Goal: Task Accomplishment & Management: Use online tool/utility

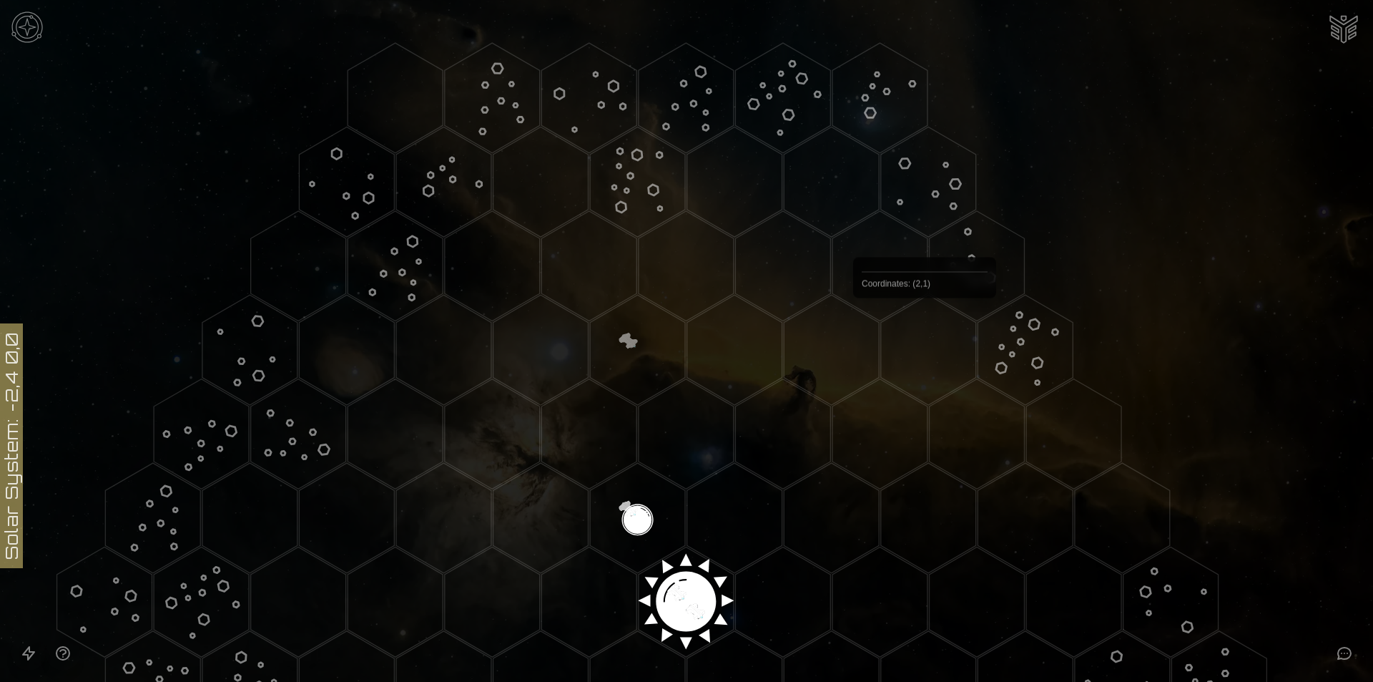
scroll to position [512, 0]
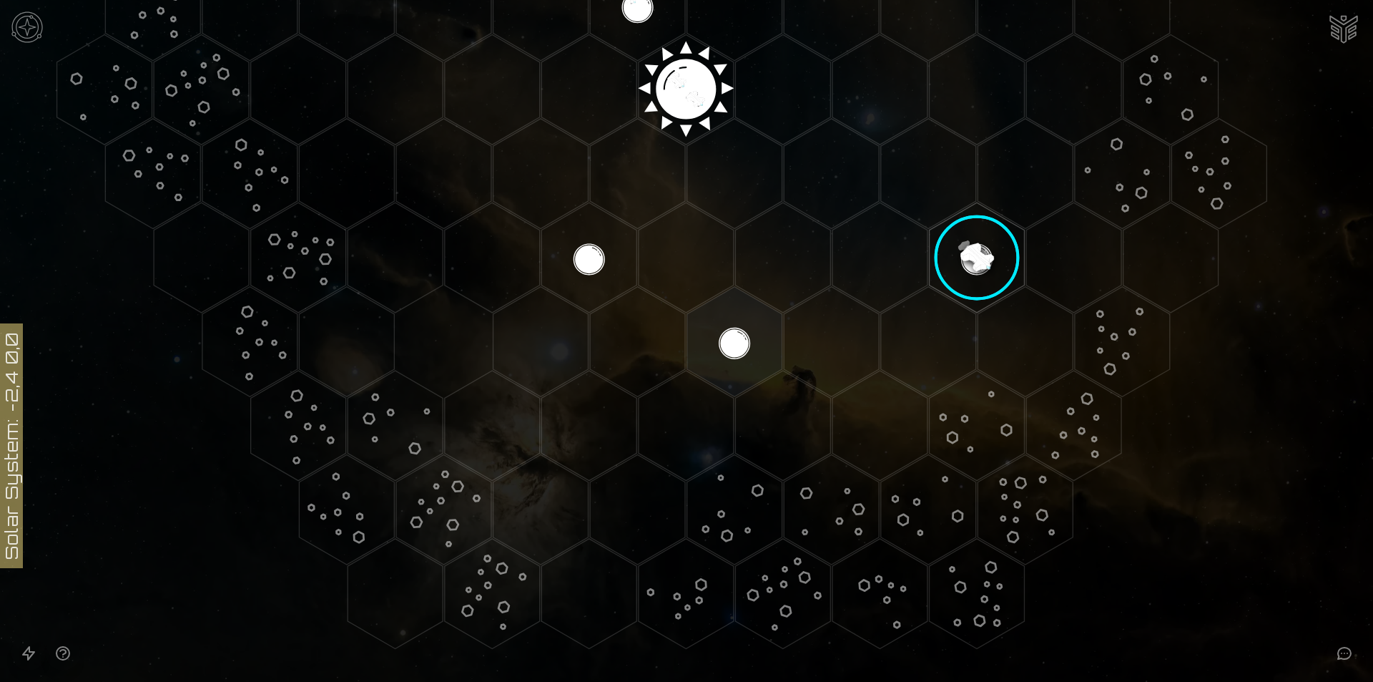
click at [963, 245] on image at bounding box center [977, 258] width 112 height 112
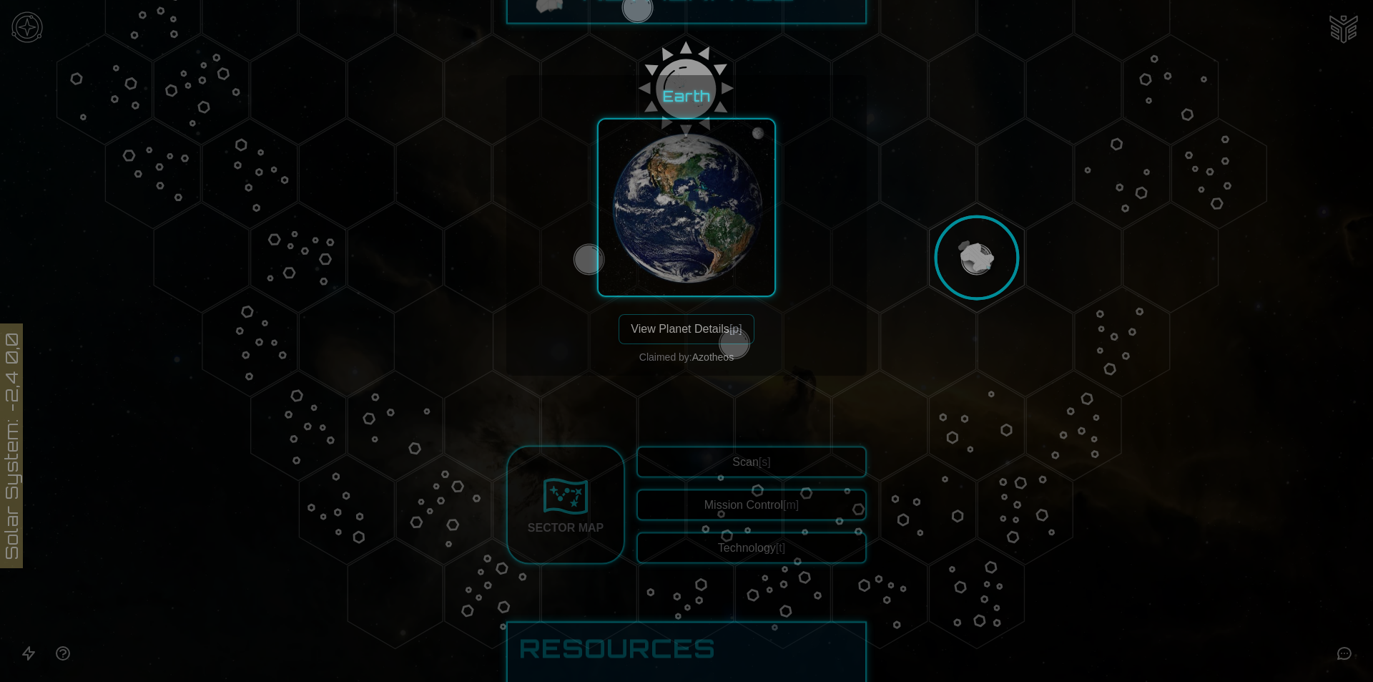
scroll to position [20, 0]
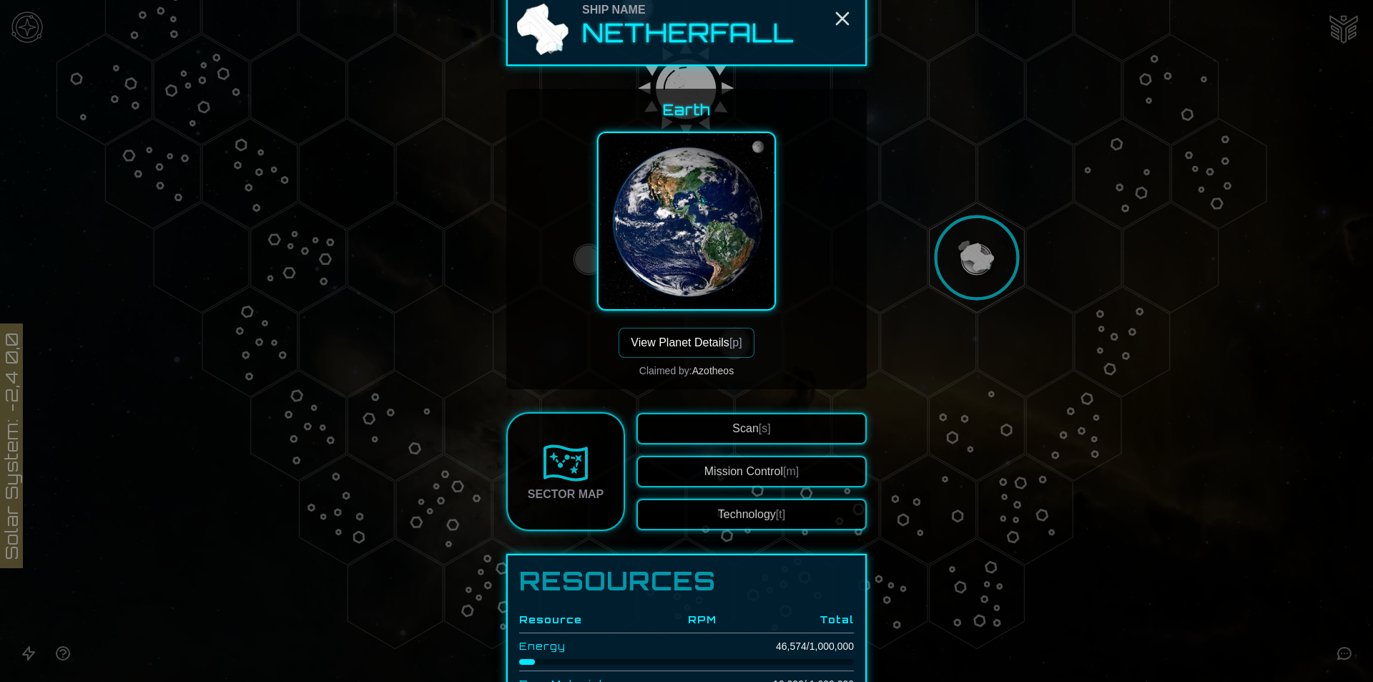
click at [681, 324] on div at bounding box center [686, 230] width 179 height 196
click at [675, 350] on button "View Planet Details [p]" at bounding box center [686, 343] width 135 height 30
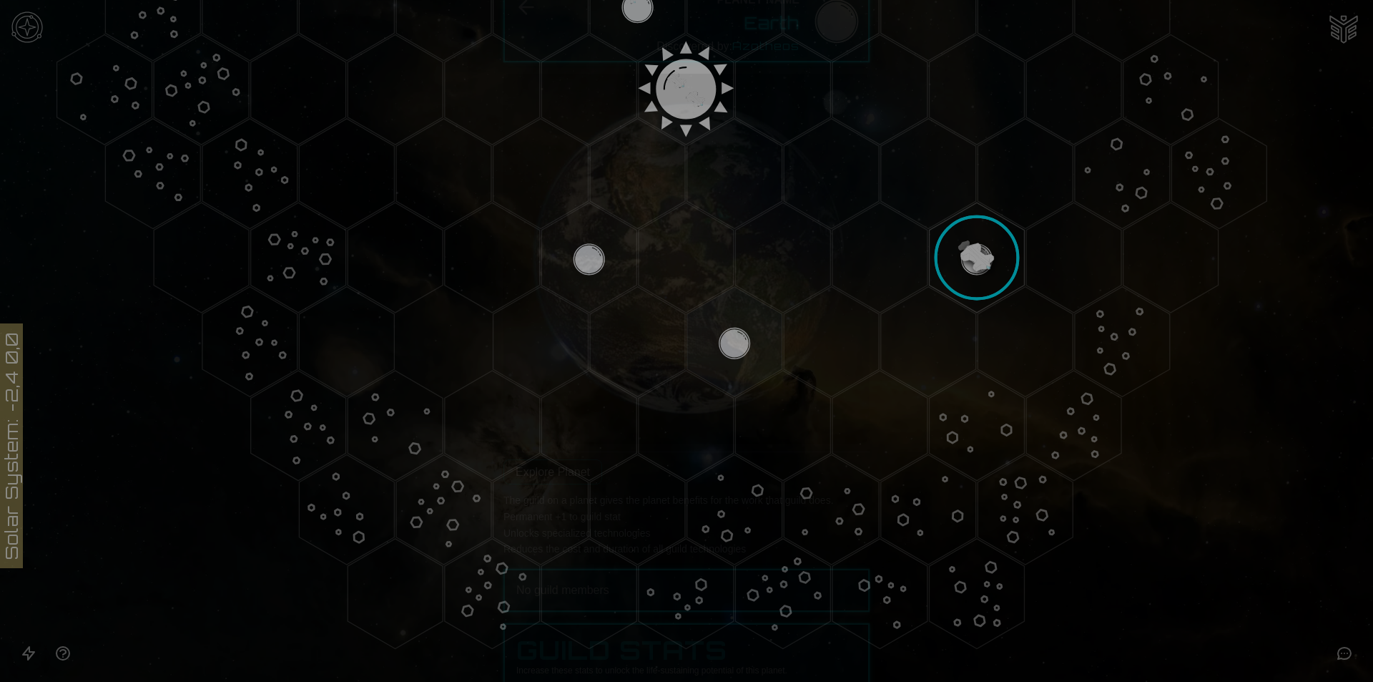
scroll to position [0, 0]
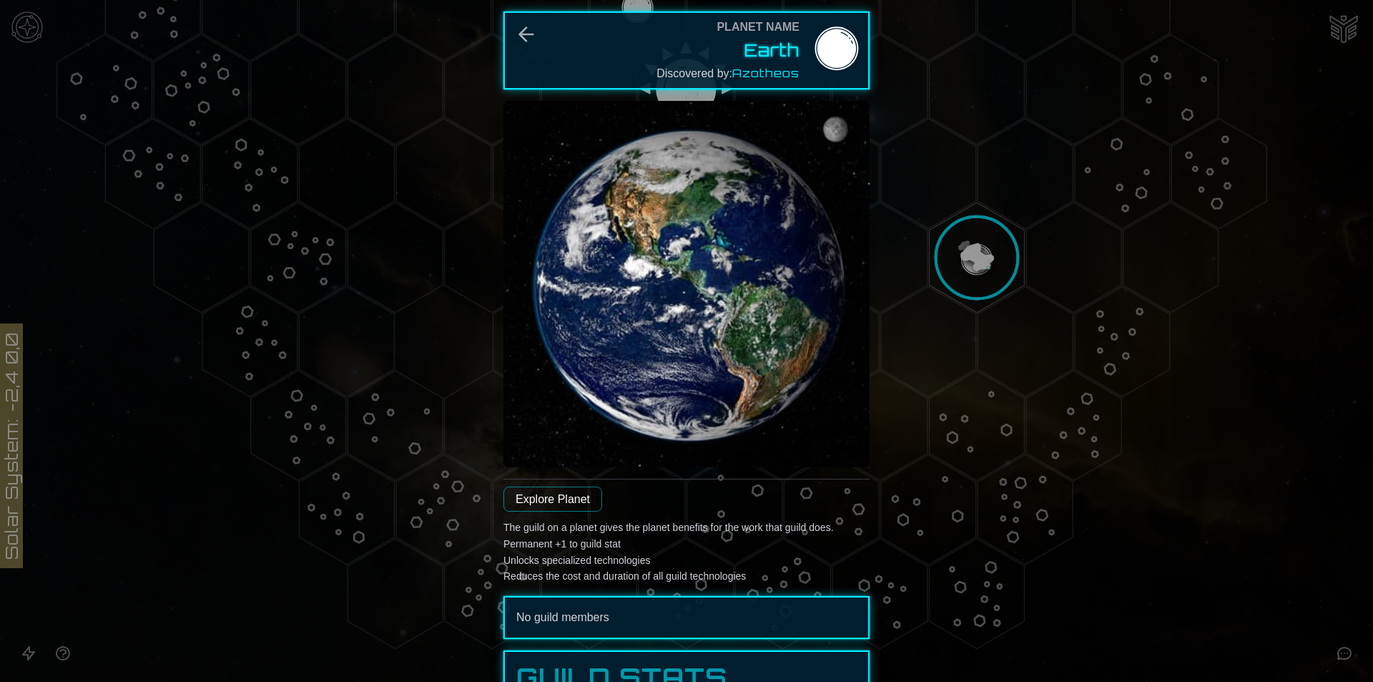
click at [774, 74] on span "Azotheos" at bounding box center [765, 73] width 67 height 14
click at [530, 33] on icon "Back" at bounding box center [526, 34] width 23 height 23
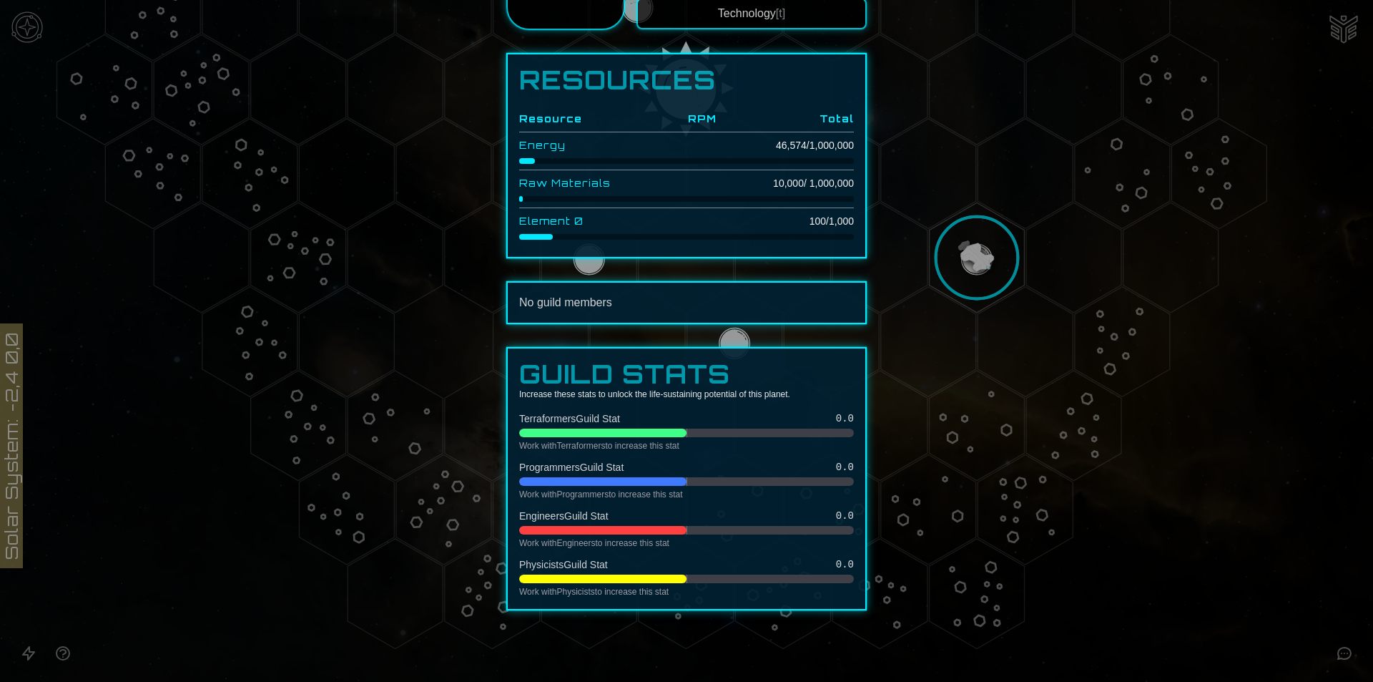
scroll to position [235, 0]
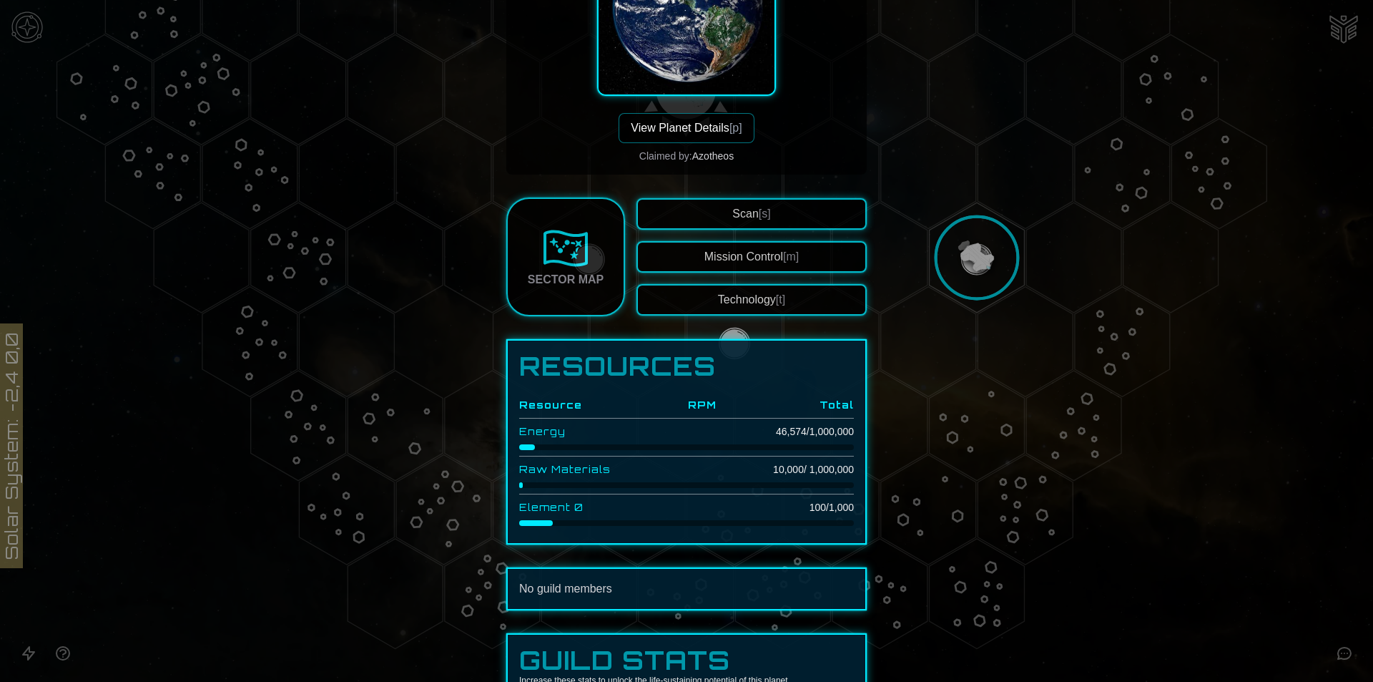
click at [747, 260] on button "Mission Control [m]" at bounding box center [752, 256] width 230 height 31
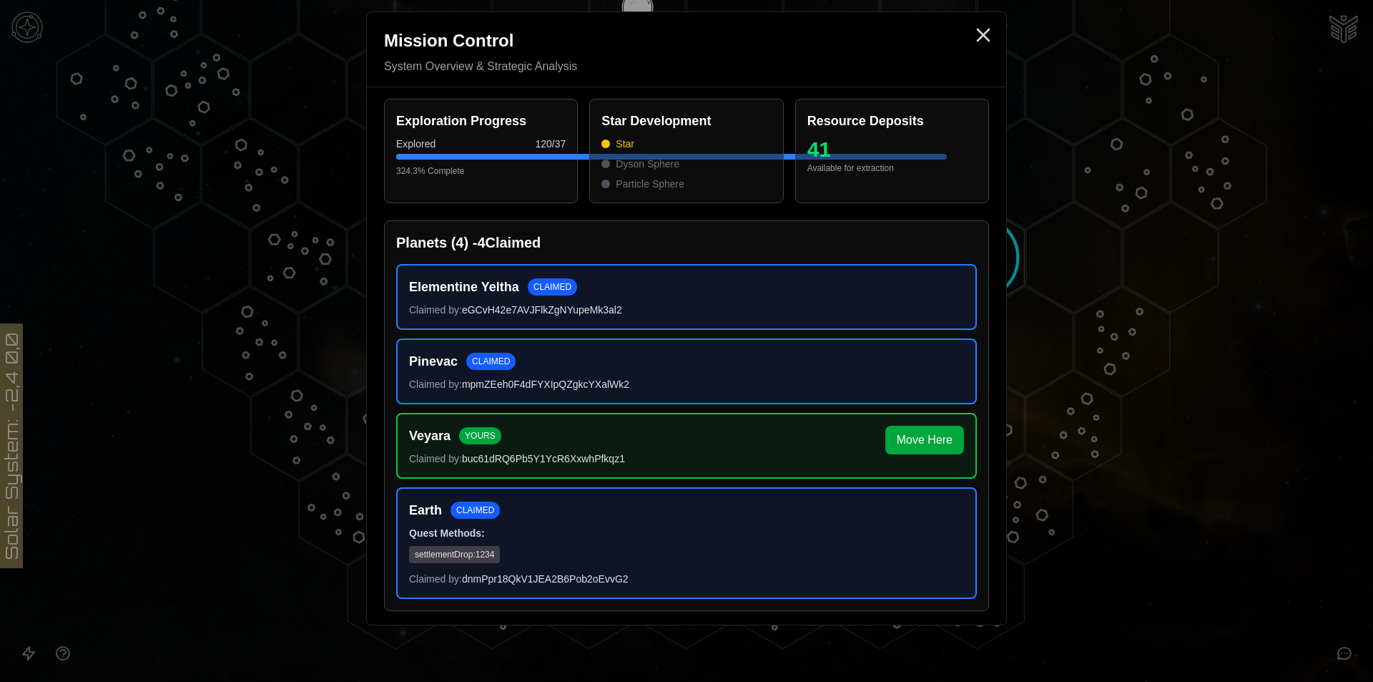
click at [476, 556] on span "settlementDrop : 1234" at bounding box center [454, 554] width 91 height 17
click at [990, 32] on icon "Close" at bounding box center [983, 35] width 23 height 23
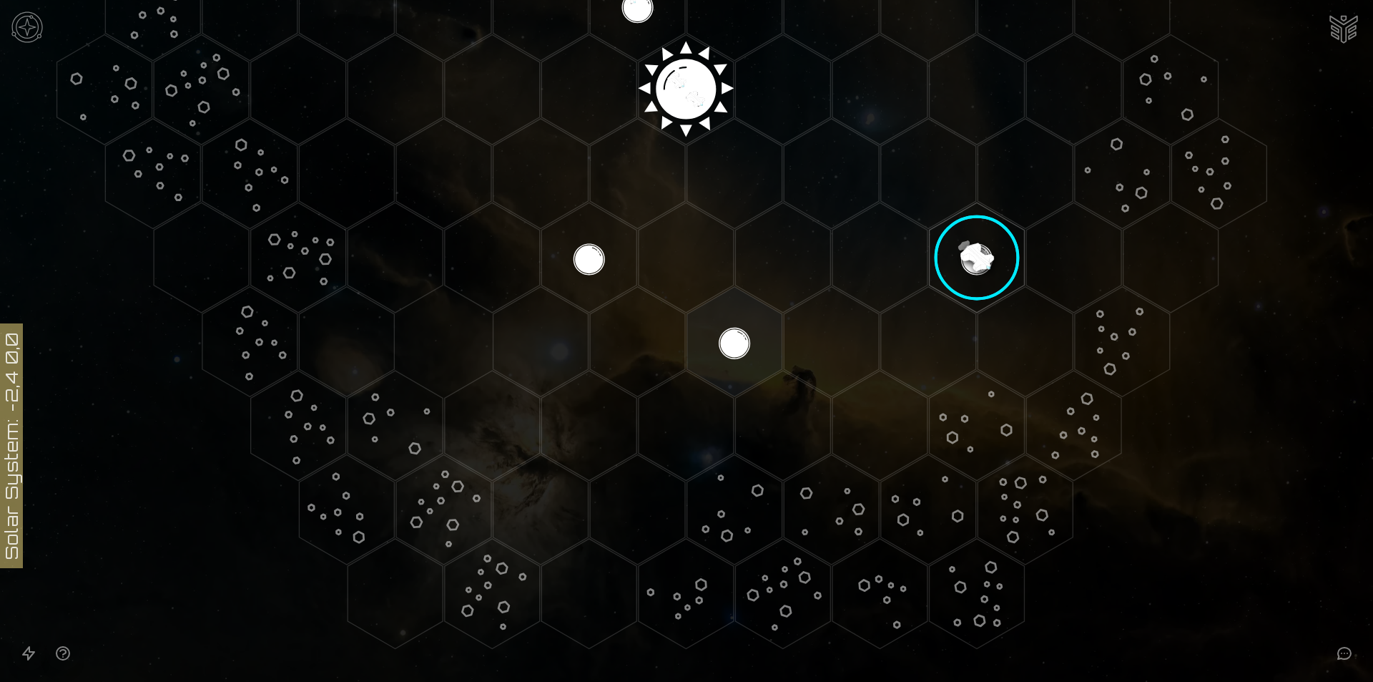
click at [987, 243] on image at bounding box center [977, 258] width 112 height 112
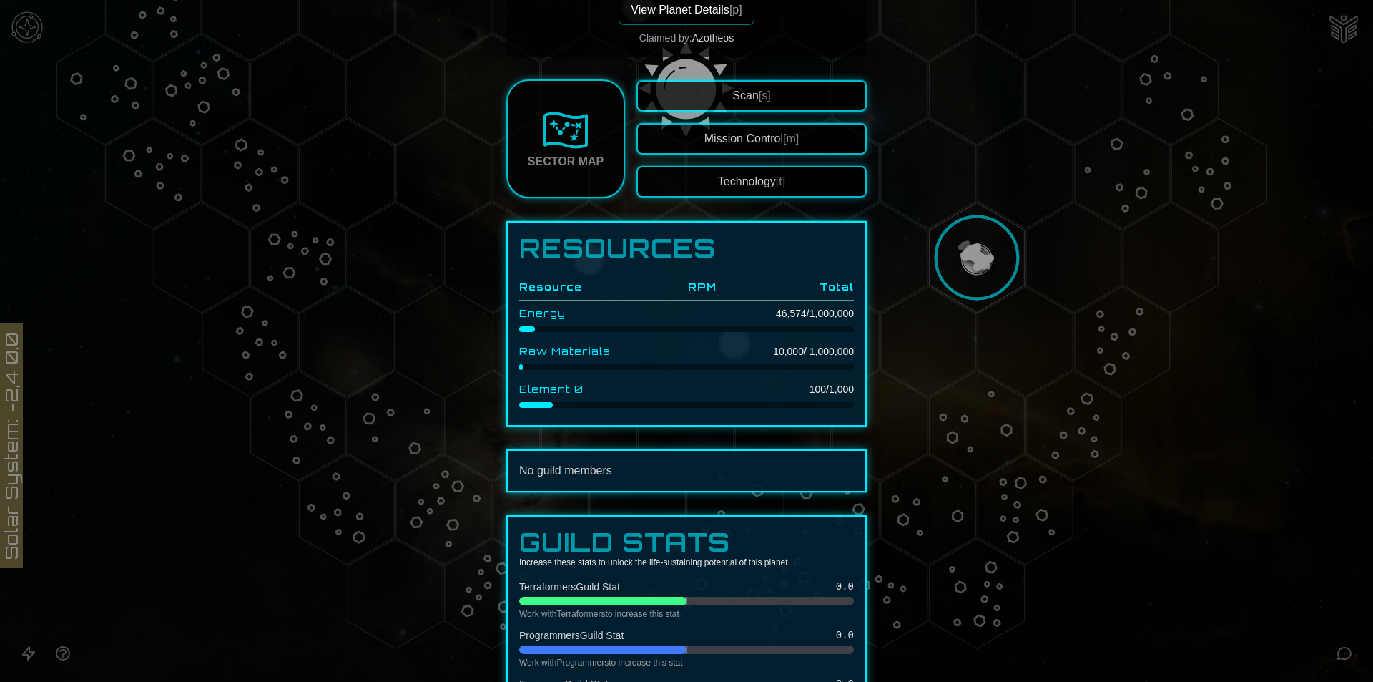
scroll to position [358, 0]
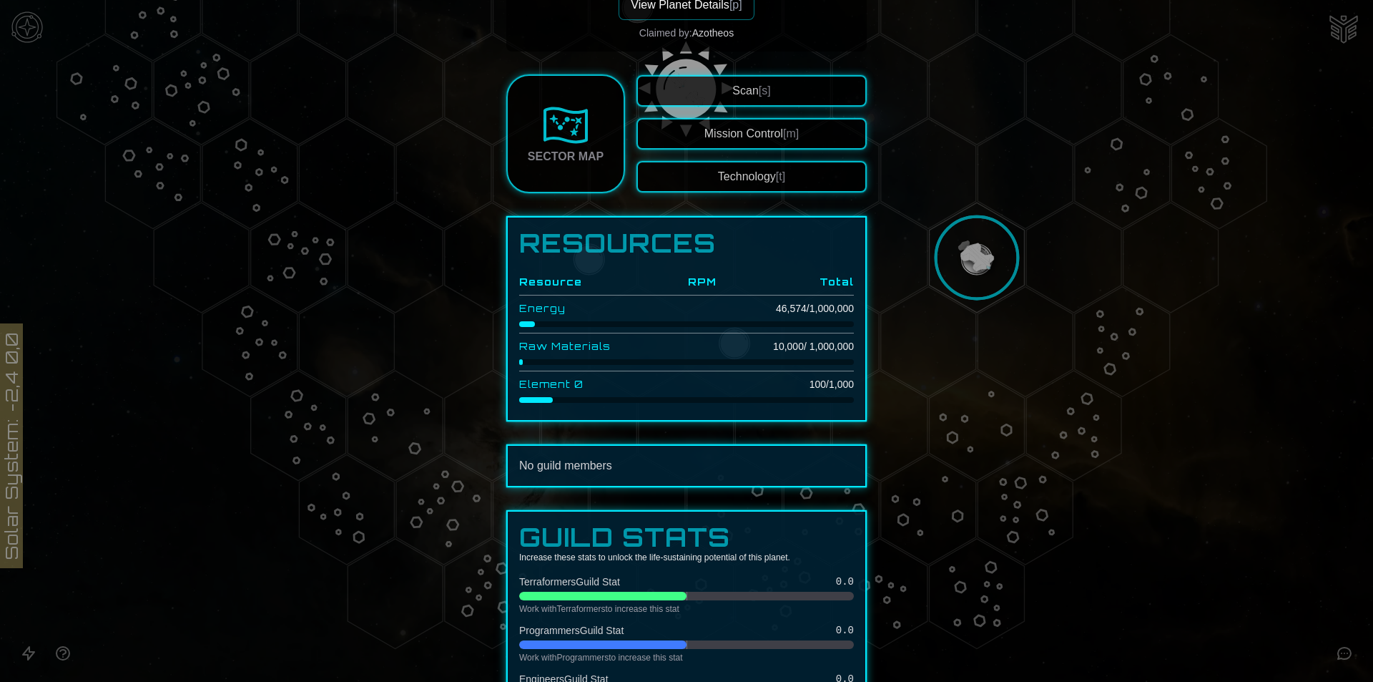
click at [780, 176] on span "[t]" at bounding box center [780, 176] width 9 height 12
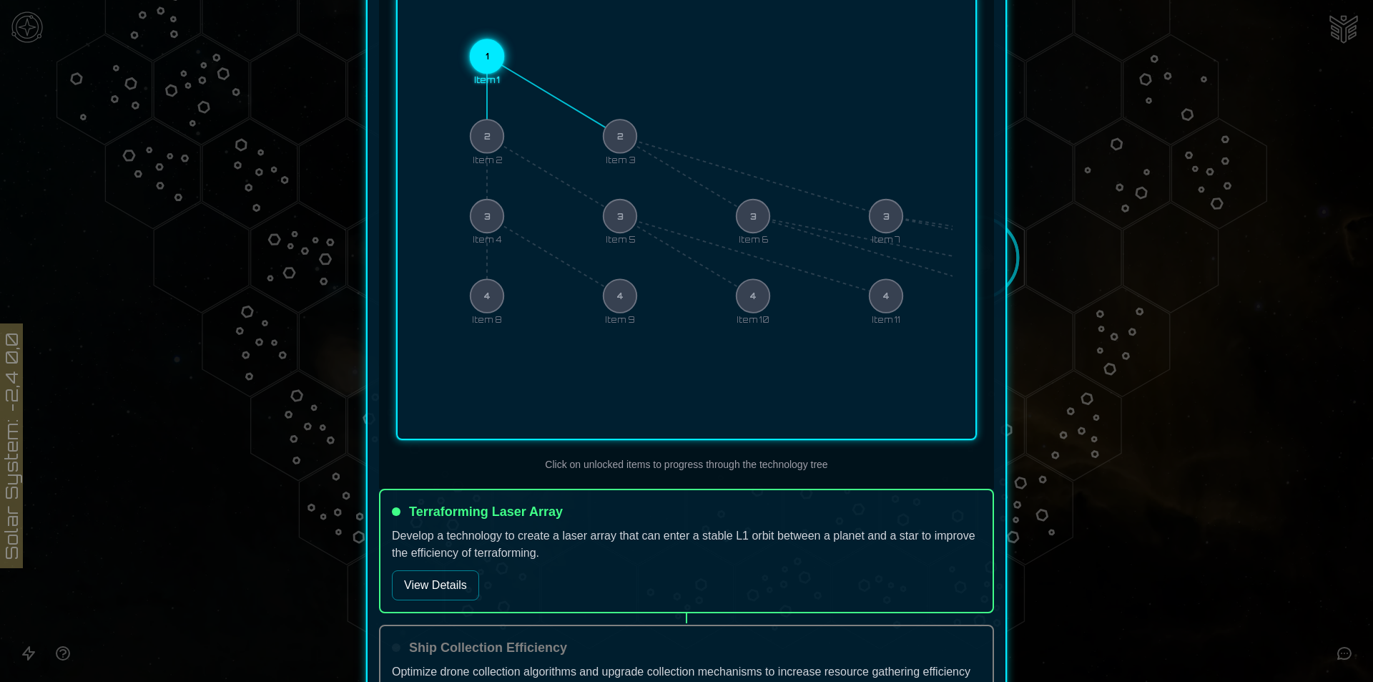
scroll to position [143, 0]
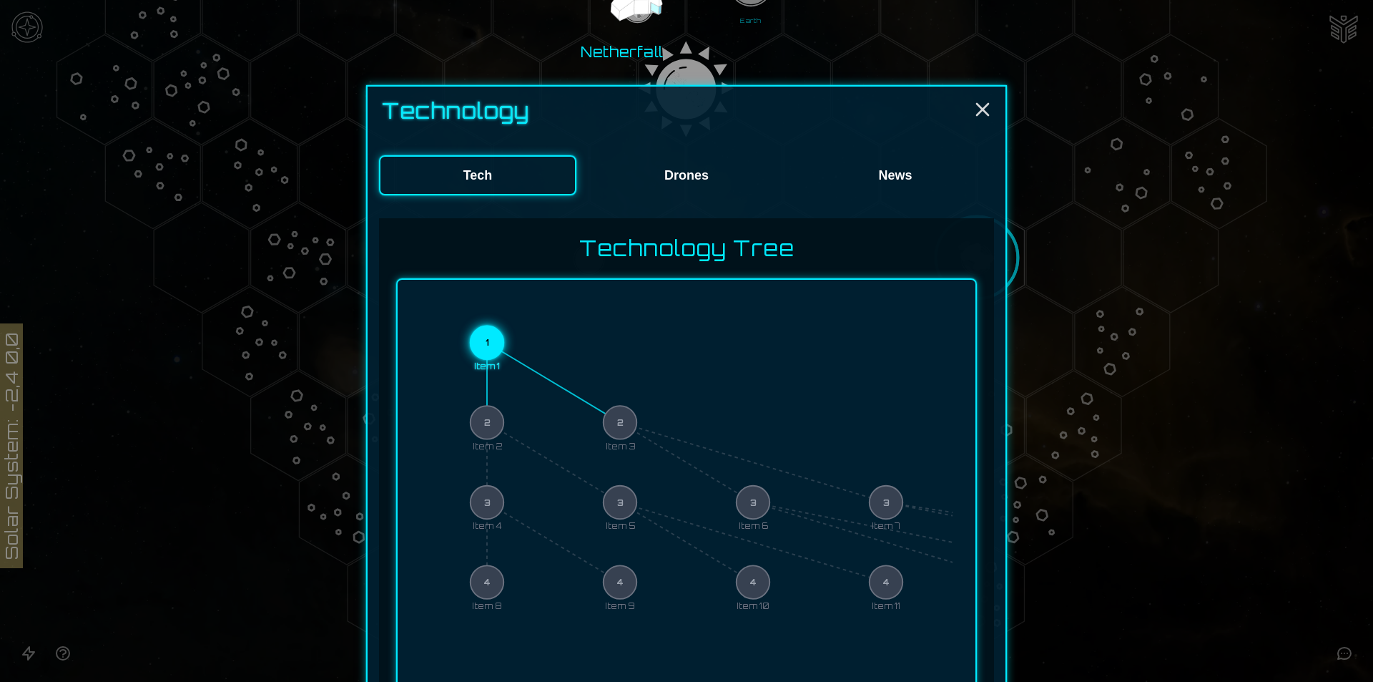
click at [482, 411] on circle at bounding box center [488, 423] width 34 height 34
click at [616, 408] on circle at bounding box center [621, 423] width 34 height 34
click at [662, 174] on button "Drones" at bounding box center [686, 175] width 197 height 40
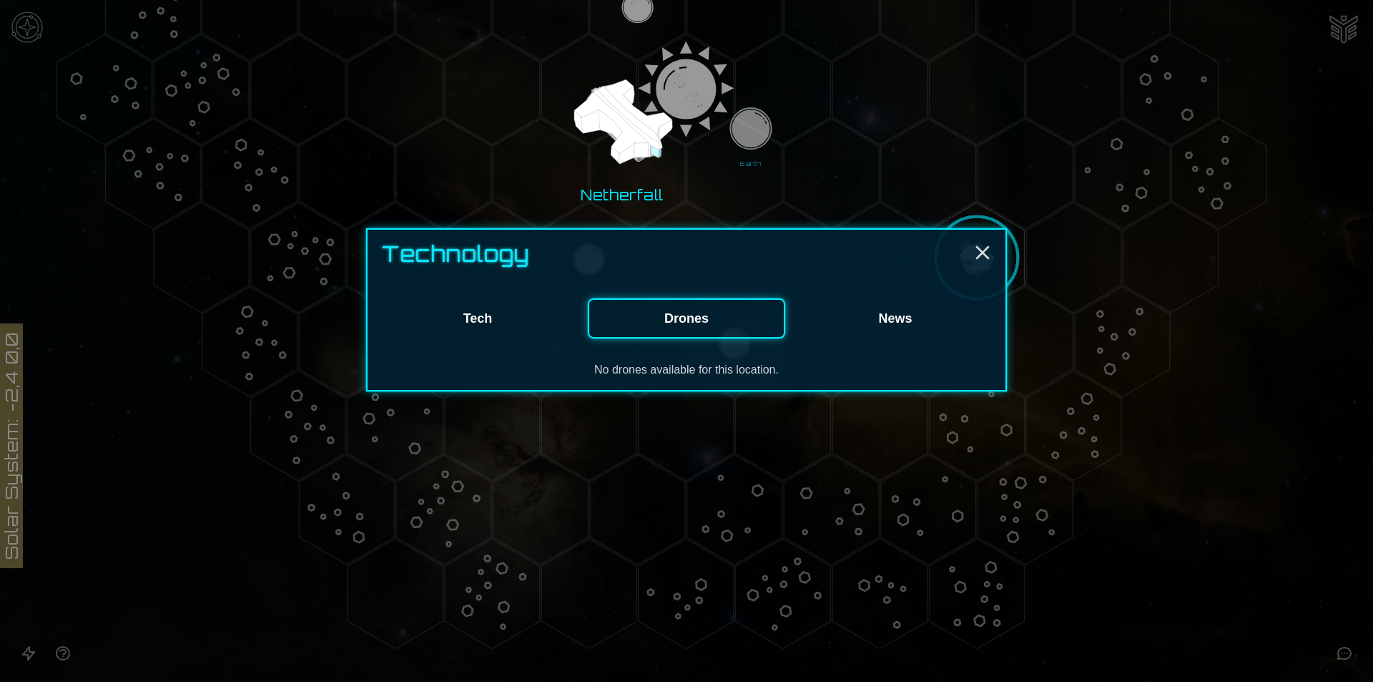
scroll to position [0, 0]
click at [493, 340] on div "Technology Tech Drones News No drones available for this location." at bounding box center [686, 309] width 641 height 163
click at [495, 331] on button "Tech" at bounding box center [477, 318] width 197 height 40
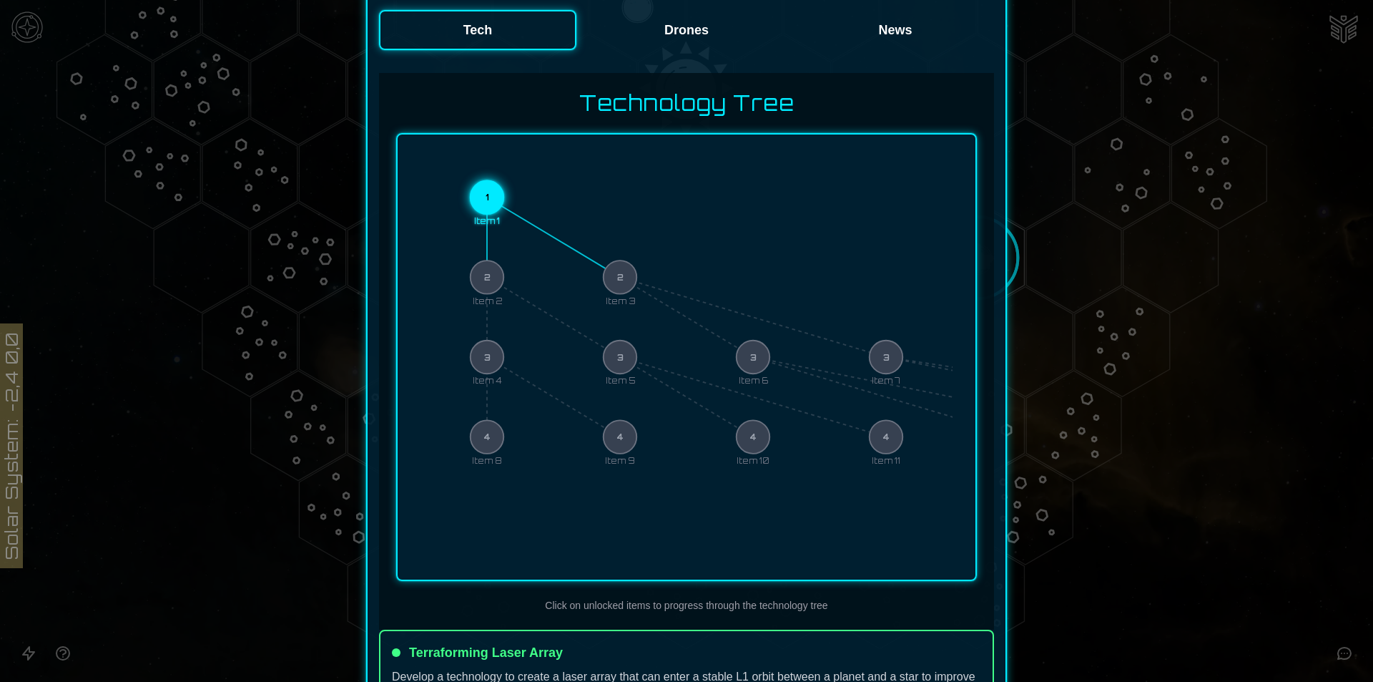
scroll to position [286, 0]
click at [672, 21] on button "Drones" at bounding box center [686, 32] width 197 height 40
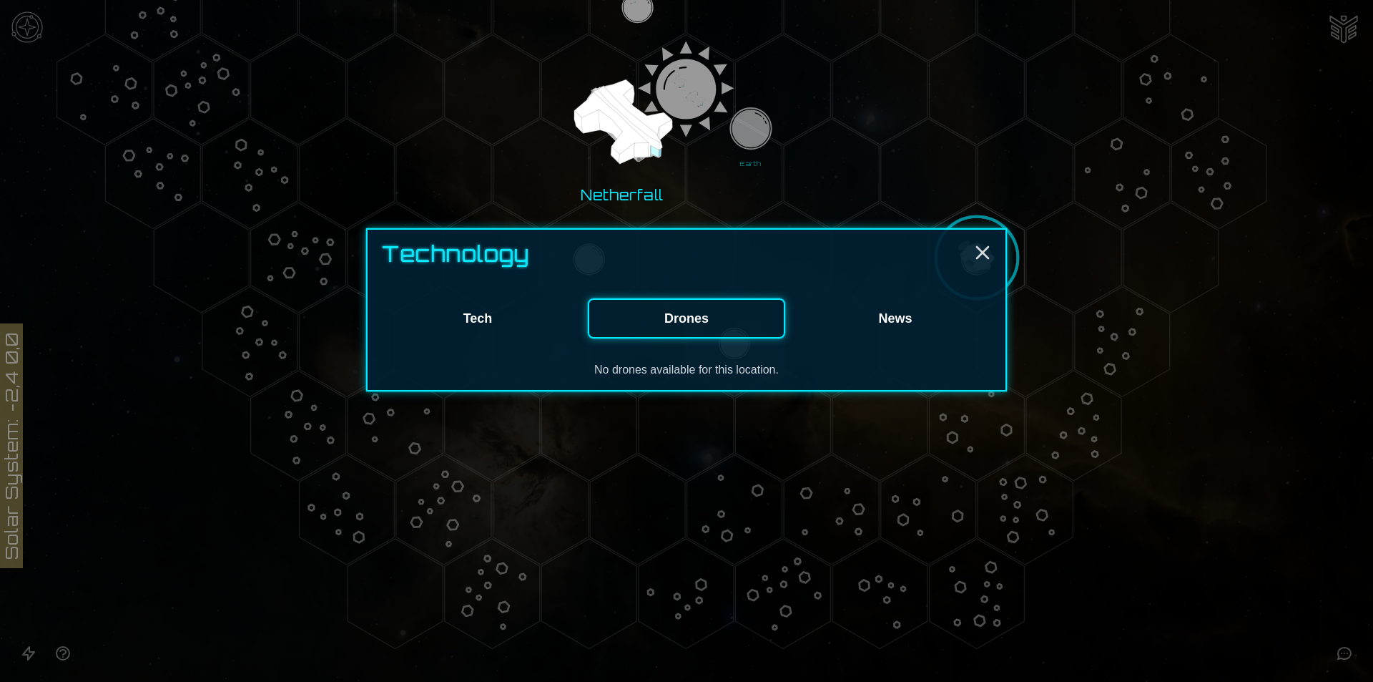
scroll to position [0, 0]
click at [507, 314] on button "Tech" at bounding box center [477, 318] width 197 height 40
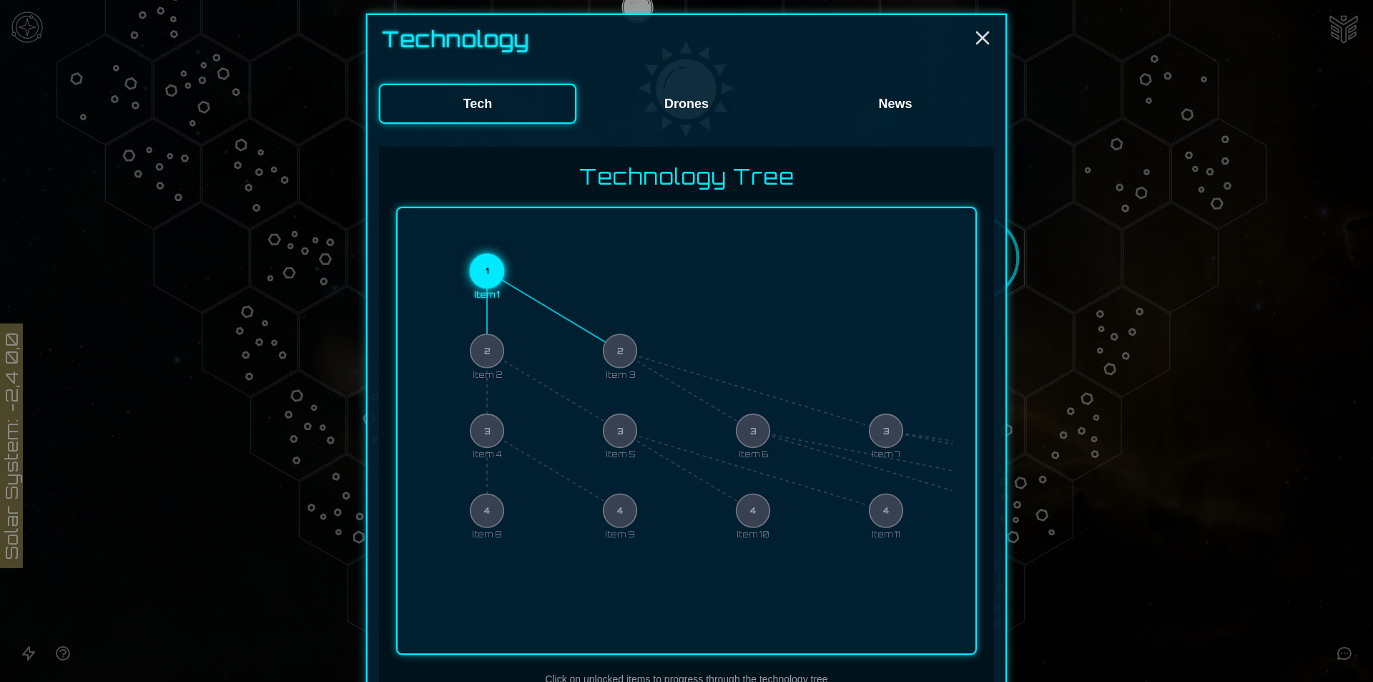
scroll to position [787, 0]
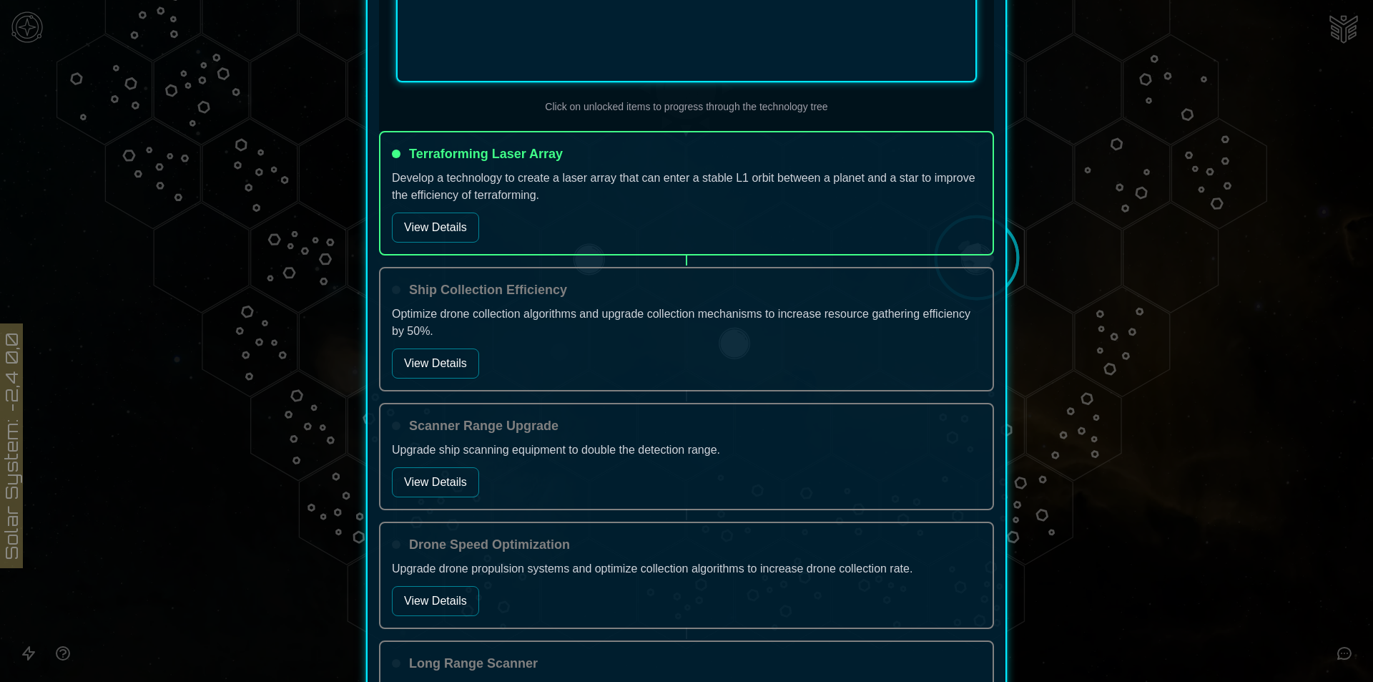
click at [416, 234] on button "View Details" at bounding box center [435, 227] width 87 height 30
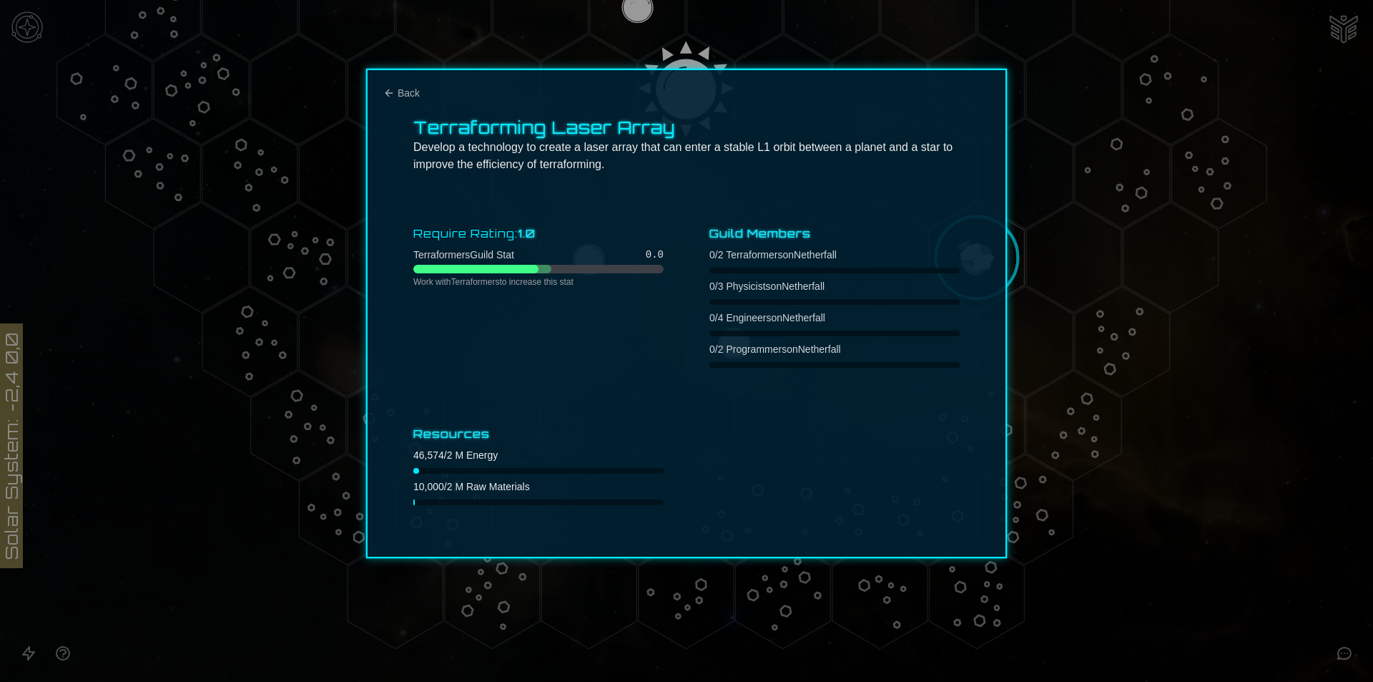
scroll to position [0, 0]
click at [1156, 353] on div at bounding box center [686, 341] width 1373 height 682
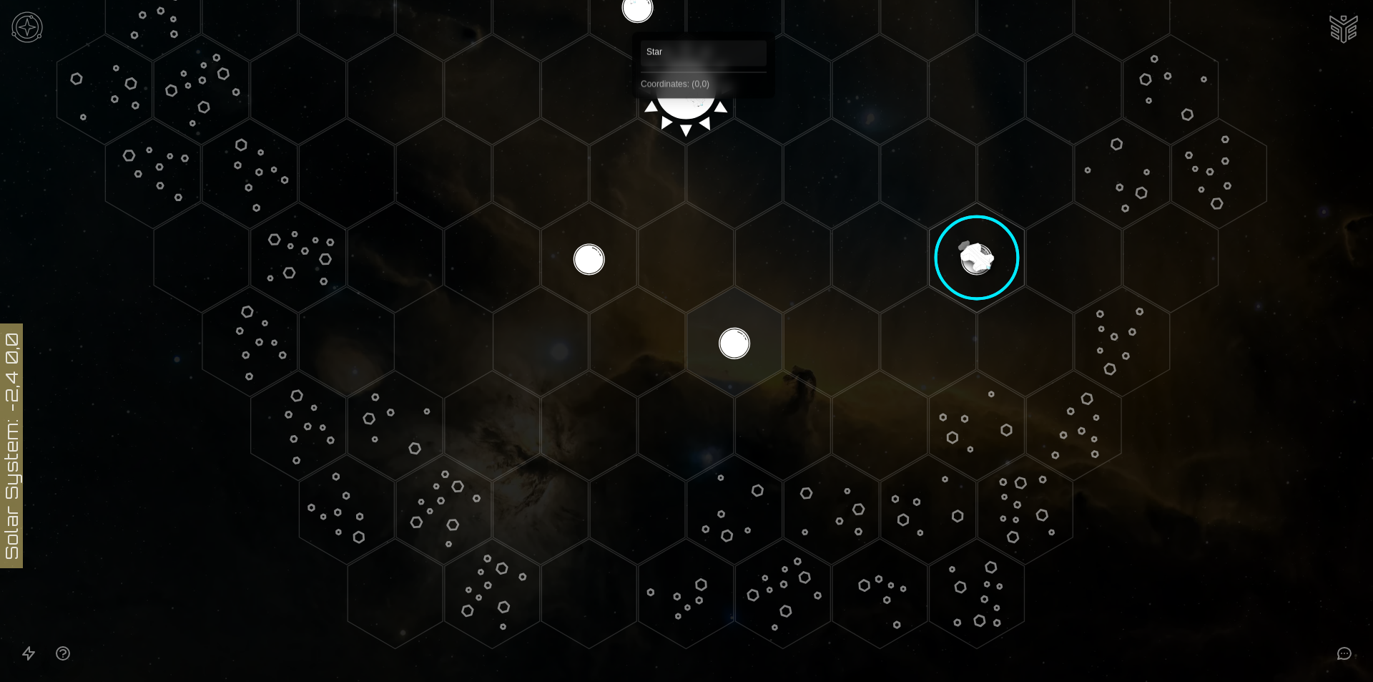
click at [704, 116] on polygon "Hex at coordinates 0,0, clickable" at bounding box center [686, 89] width 95 height 110
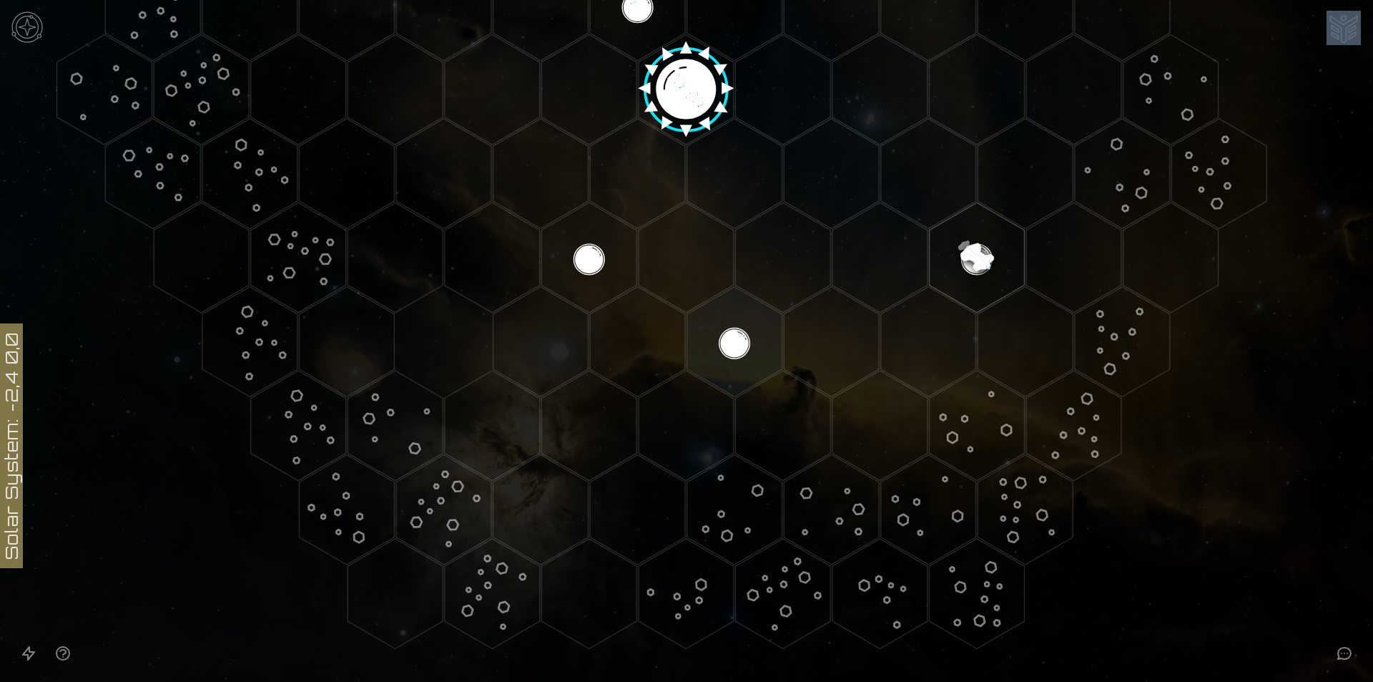
click at [704, 116] on image at bounding box center [686, 84] width 112 height 112
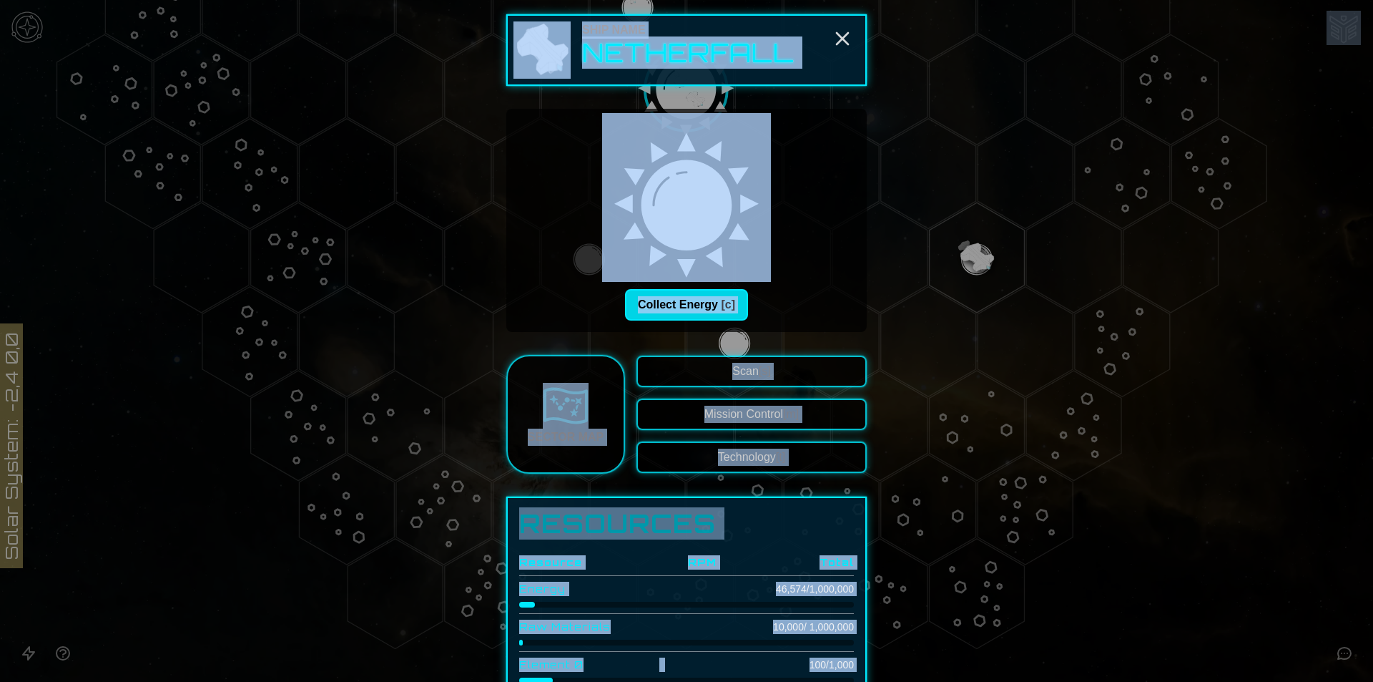
click at [712, 299] on button "Collect Energy [c]" at bounding box center [686, 304] width 123 height 31
click at [780, 245] on div "Collect Energy [c]" at bounding box center [687, 220] width 338 height 200
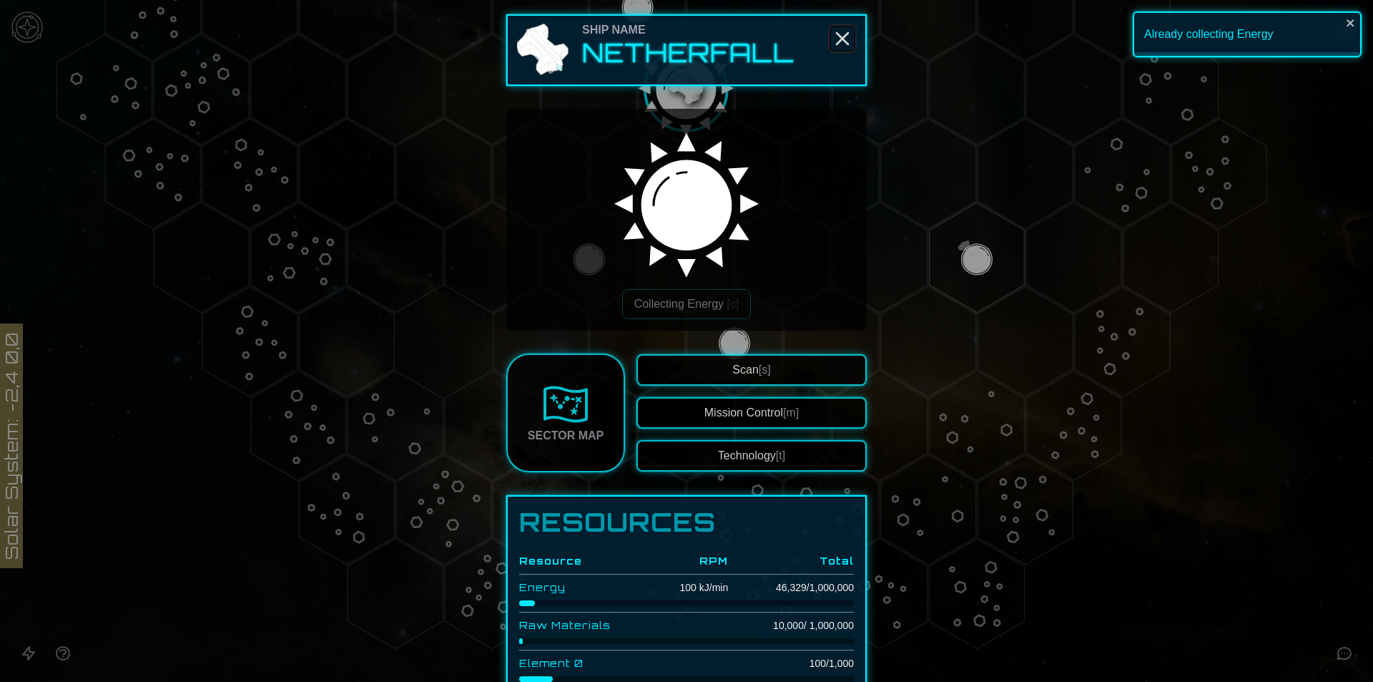
click at [841, 41] on icon "Close" at bounding box center [842, 38] width 23 height 23
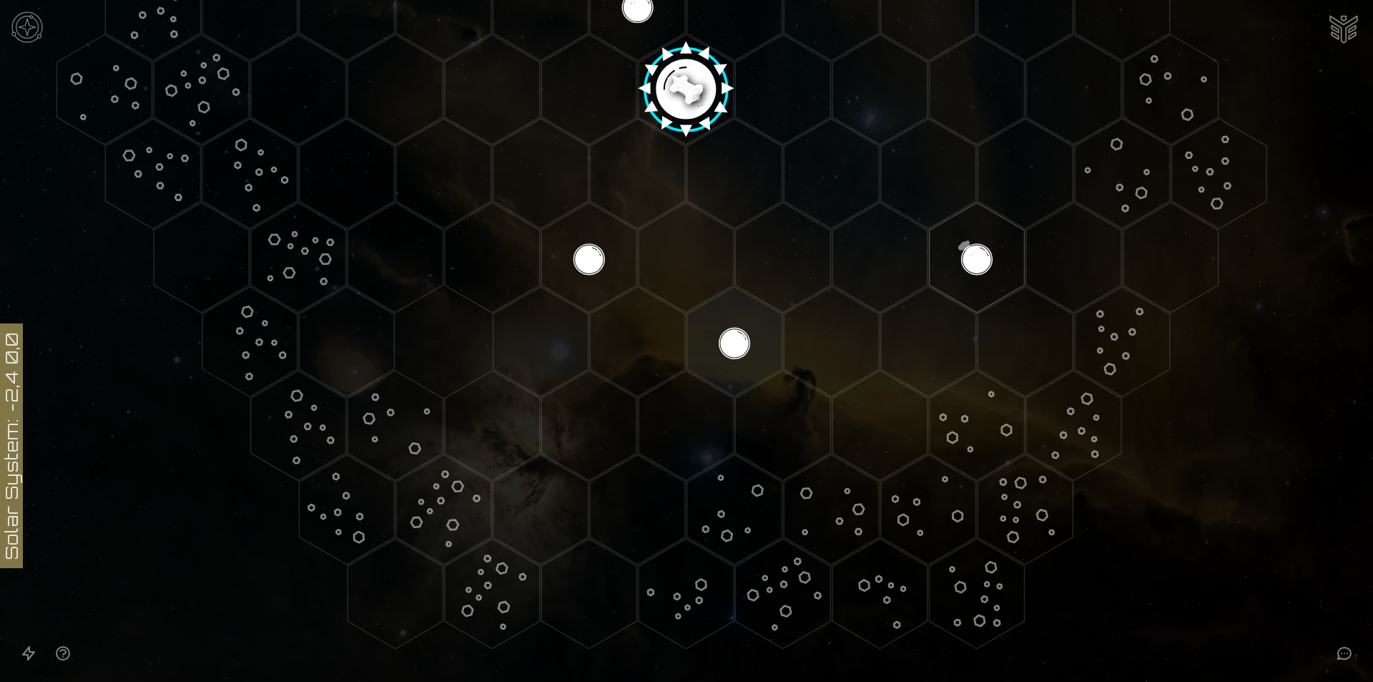
click at [659, 69] on image at bounding box center [686, 84] width 112 height 112
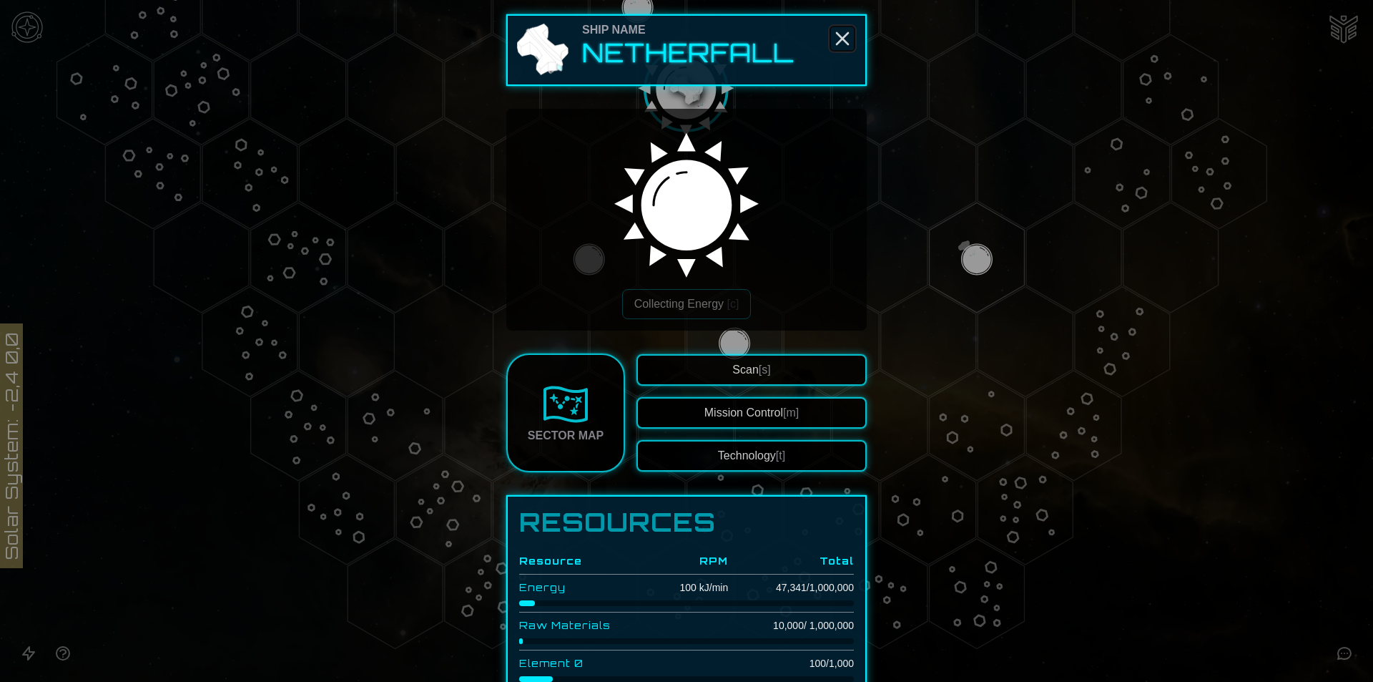
click at [839, 37] on line "Close" at bounding box center [842, 38] width 11 height 11
